Goal: Task Accomplishment & Management: Manage account settings

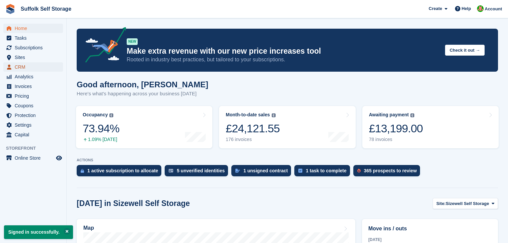
click at [24, 66] on span "CRM" at bounding box center [35, 66] width 40 height 9
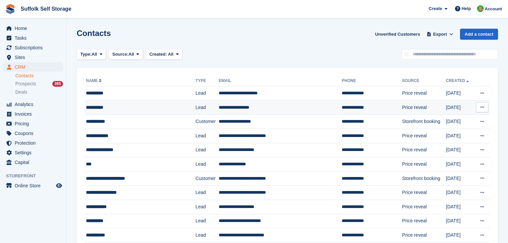
click at [100, 106] on div "**********" at bounding box center [133, 107] width 95 height 7
